Goal: Transaction & Acquisition: Purchase product/service

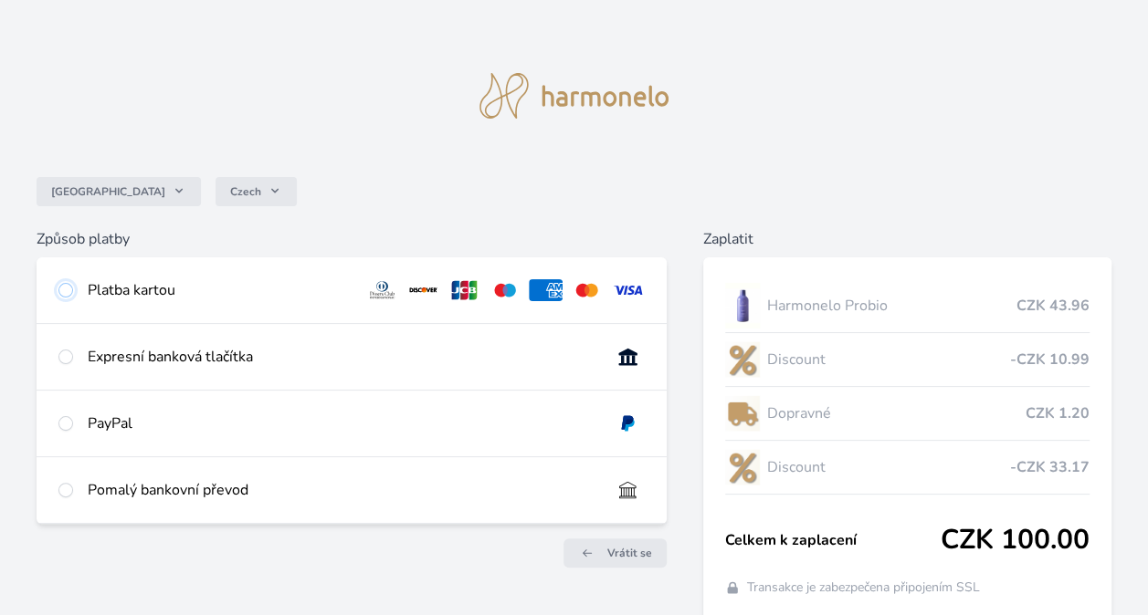
click at [64, 285] on input "radio" at bounding box center [65, 290] width 15 height 15
radio input "true"
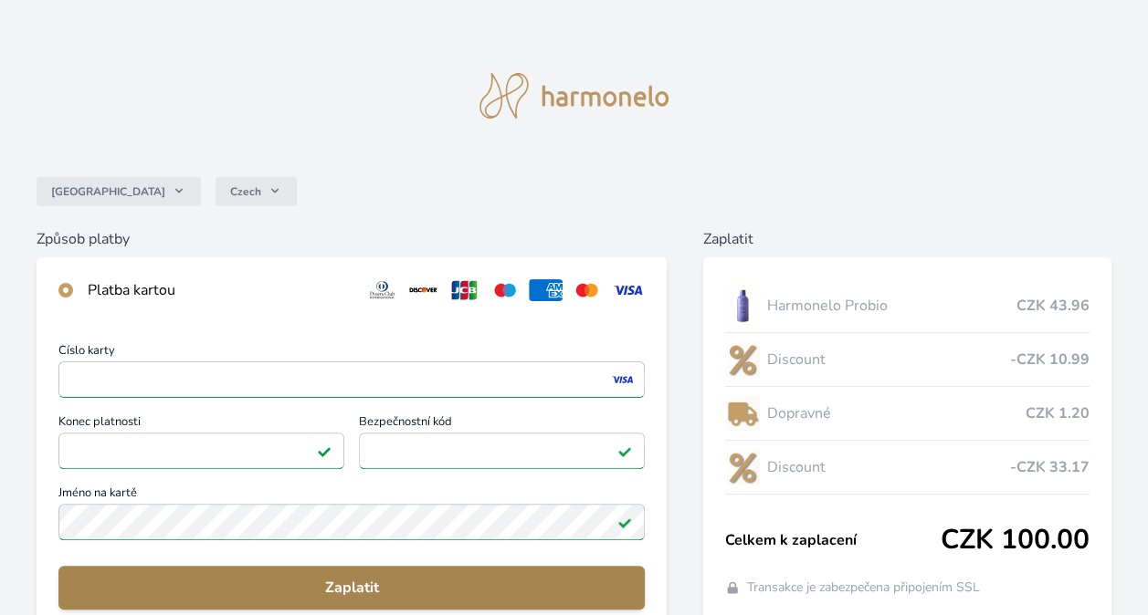
click at [371, 583] on span "Zaplatit" at bounding box center [351, 588] width 557 height 22
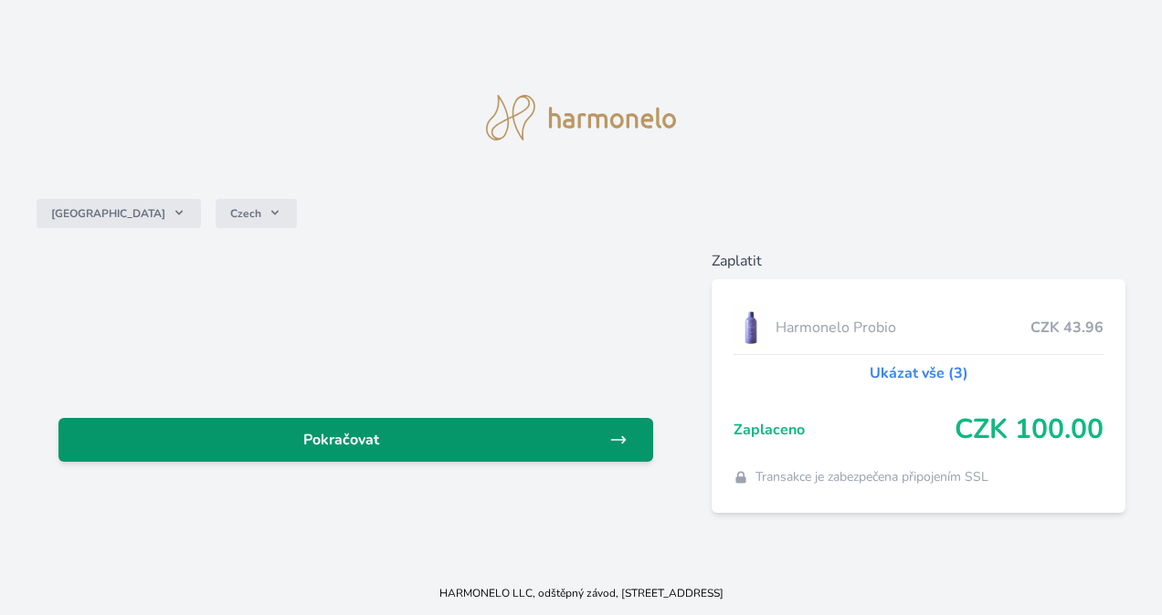
click at [444, 427] on link "Pokračovat" at bounding box center [355, 440] width 594 height 44
